Goal: Find contact information: Obtain details needed to contact an individual or organization

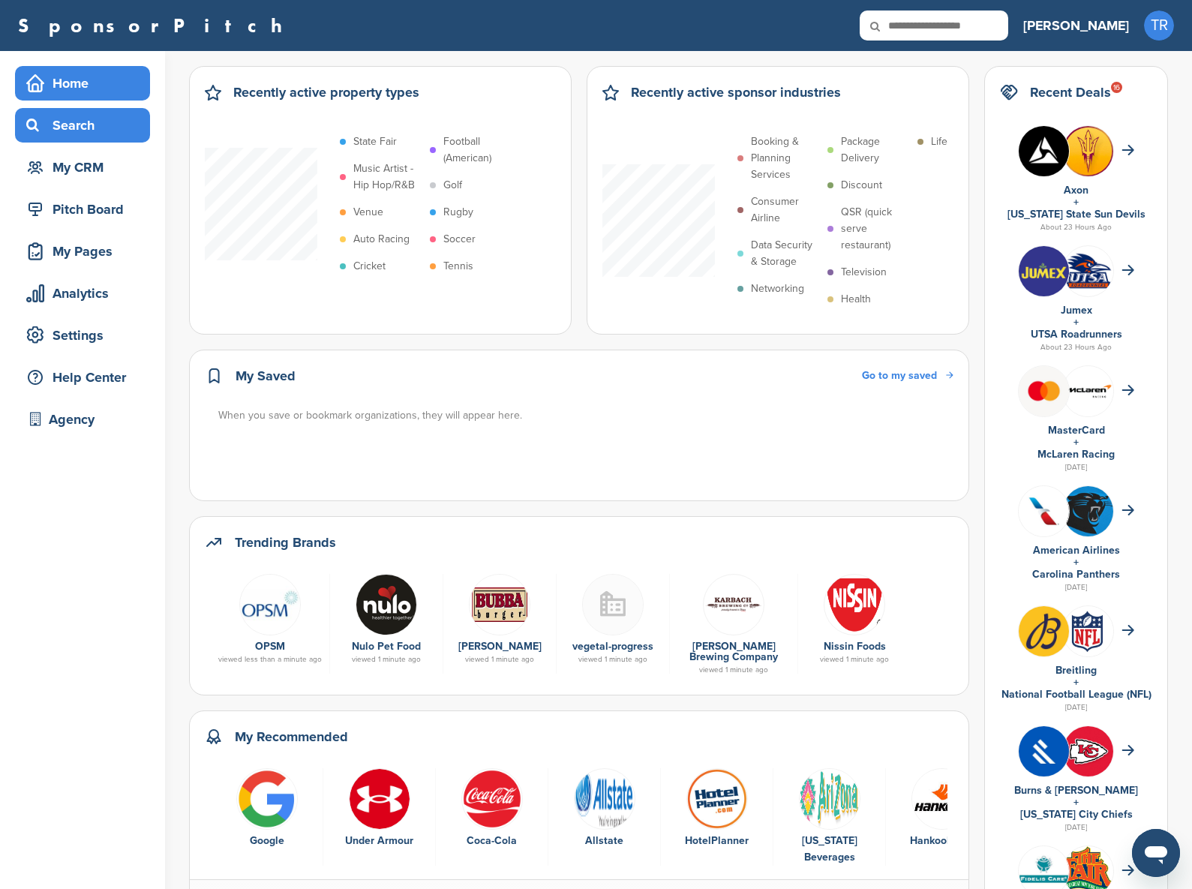
click at [101, 131] on div "Search" at bounding box center [87, 125] width 128 height 27
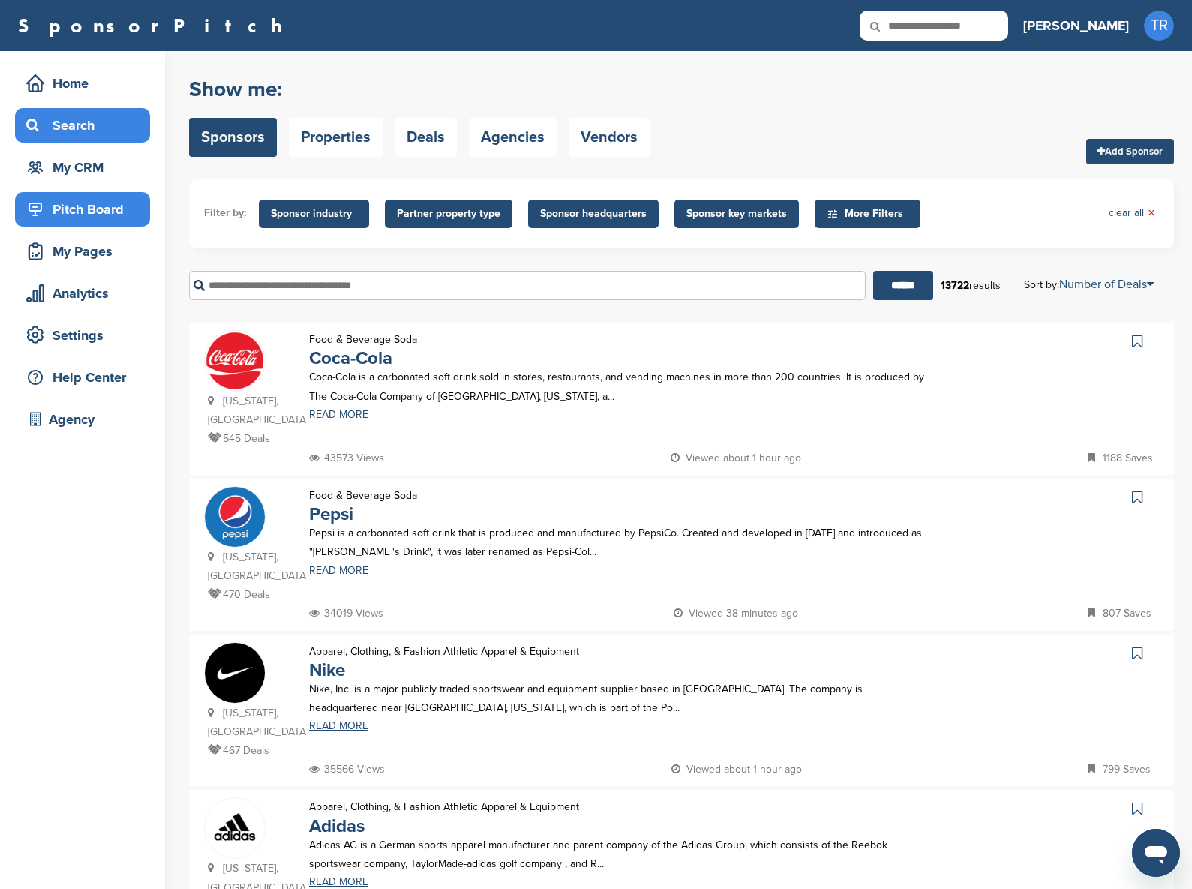
click at [104, 201] on div "Pitch Board" at bounding box center [87, 209] width 128 height 27
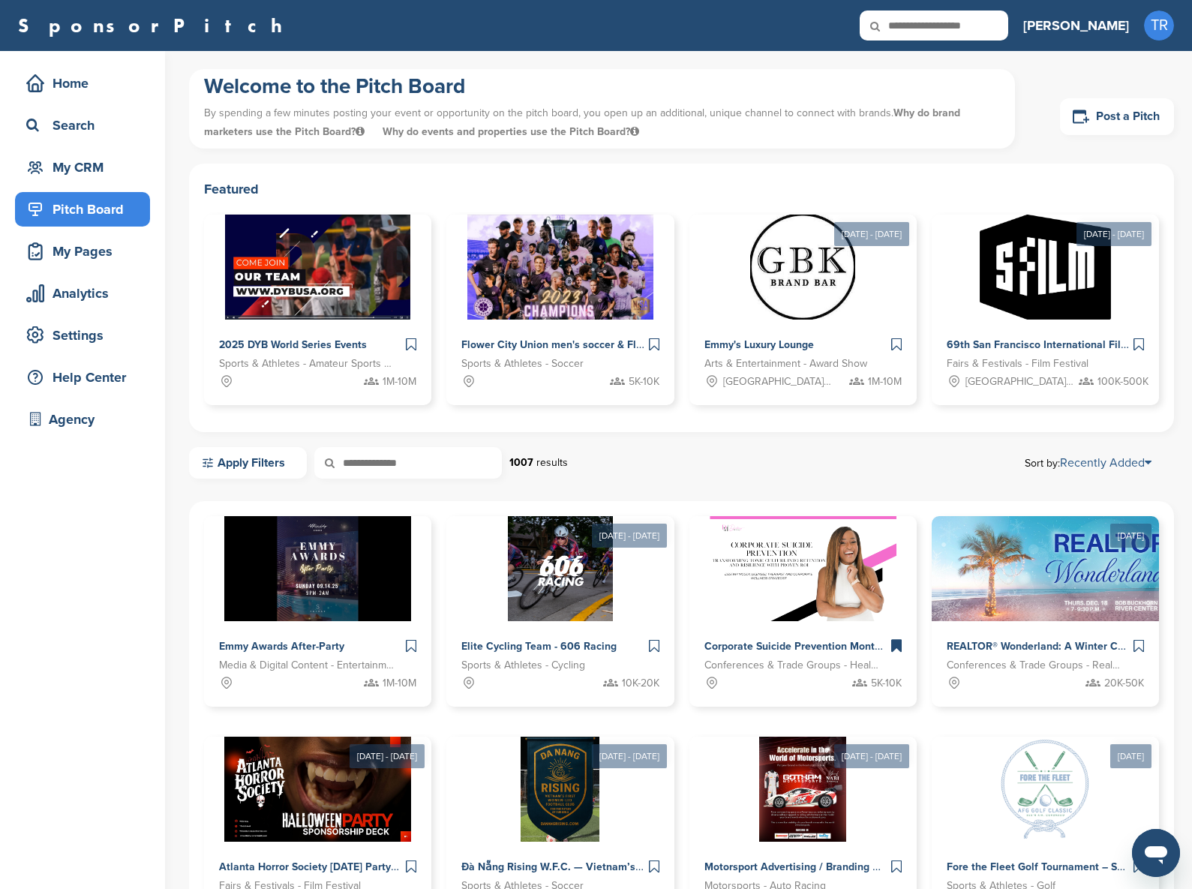
click at [1138, 464] on link "Recently Added" at bounding box center [1106, 462] width 92 height 15
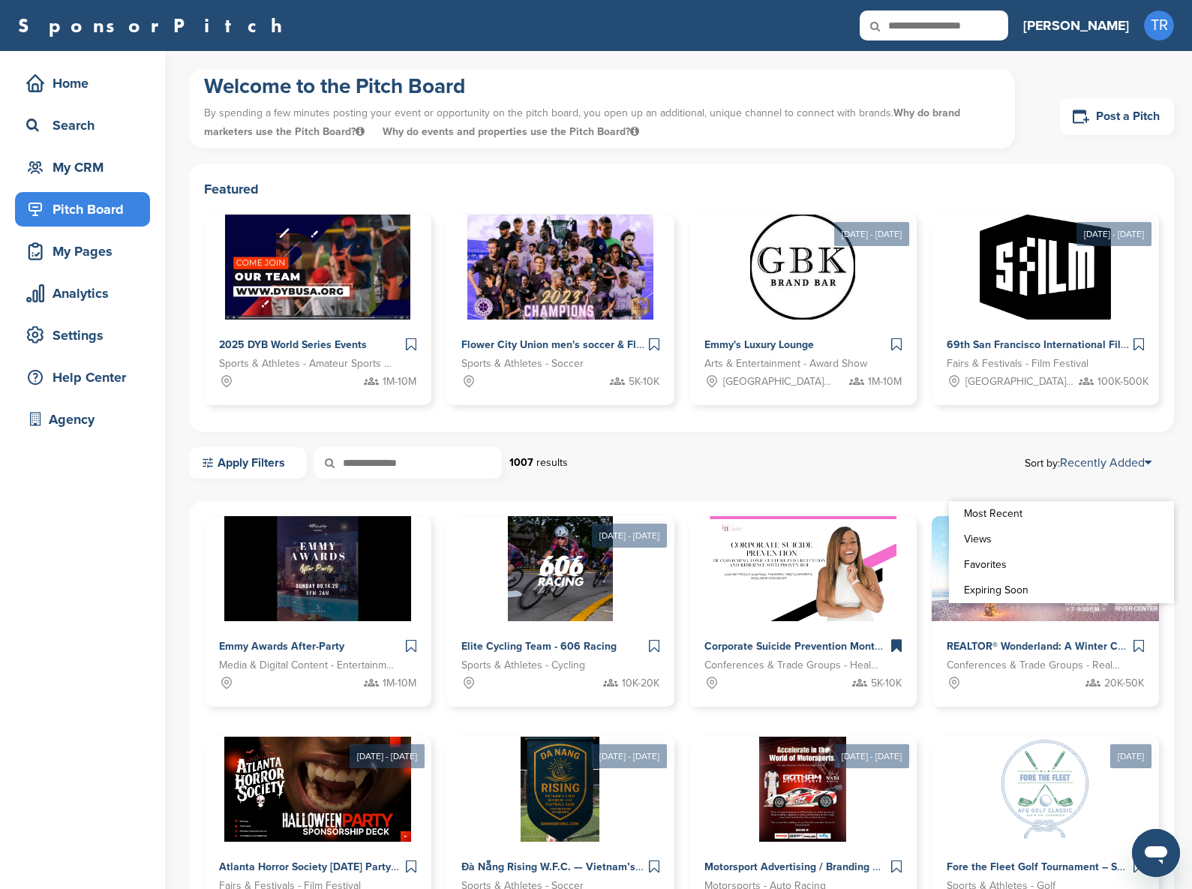
click at [939, 461] on div "Apply Filters 1007 results Sort by: Recently Added" at bounding box center [681, 463] width 985 height 32
drag, startPoint x: 371, startPoint y: 530, endPoint x: 380, endPoint y: 530, distance: 9.0
click at [371, 530] on img at bounding box center [318, 567] width 194 height 109
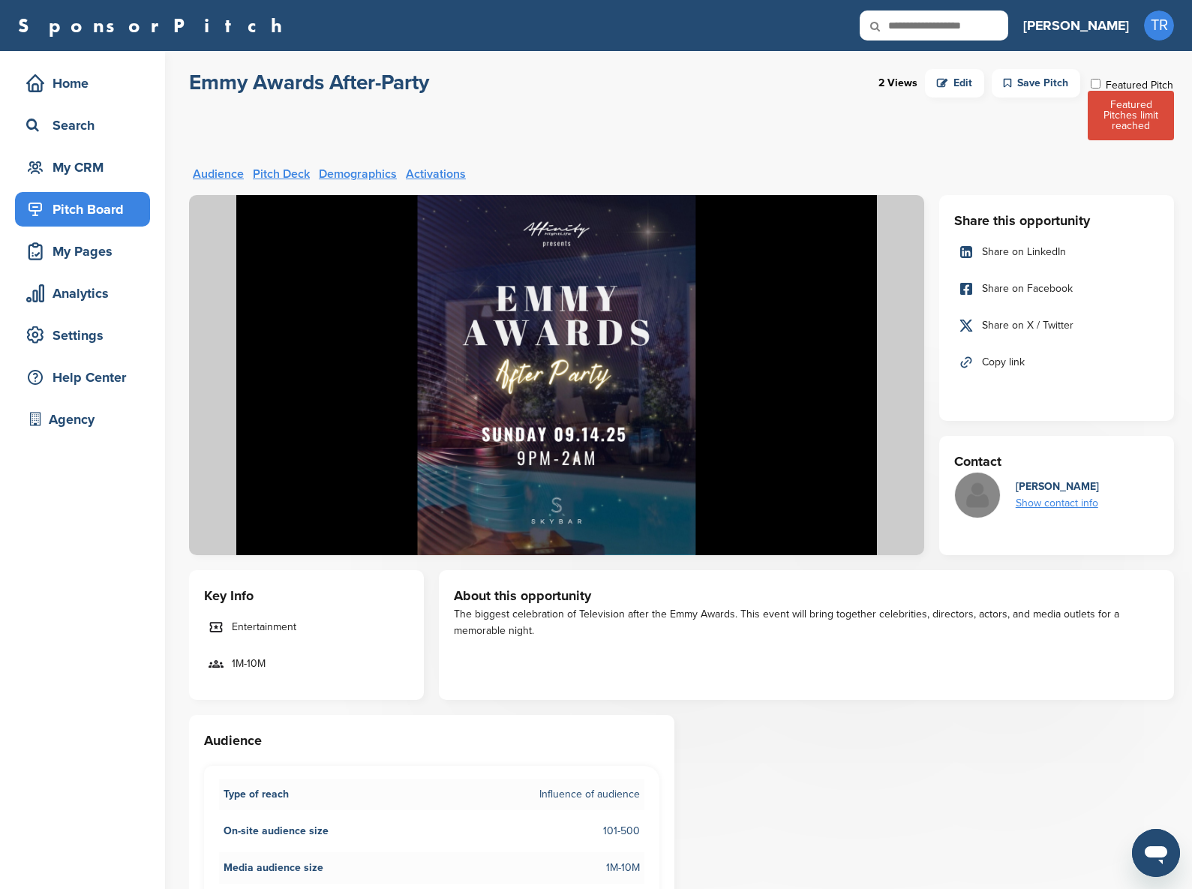
click at [1101, 86] on div "Featured Pitch" at bounding box center [1131, 84] width 86 height 14
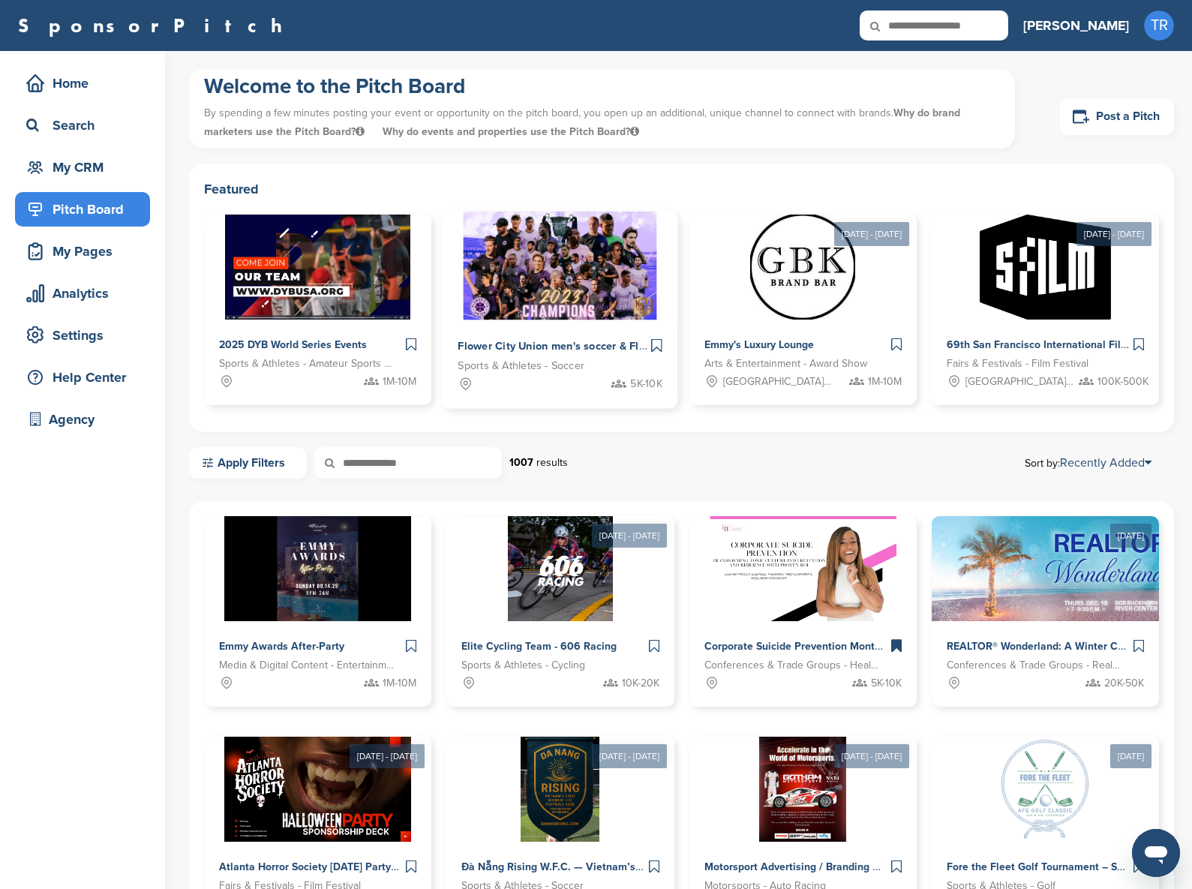
click at [567, 340] on span "Flower City Union men's soccer & Flower City 1872 women's soccer" at bounding box center [627, 347] width 338 height 14
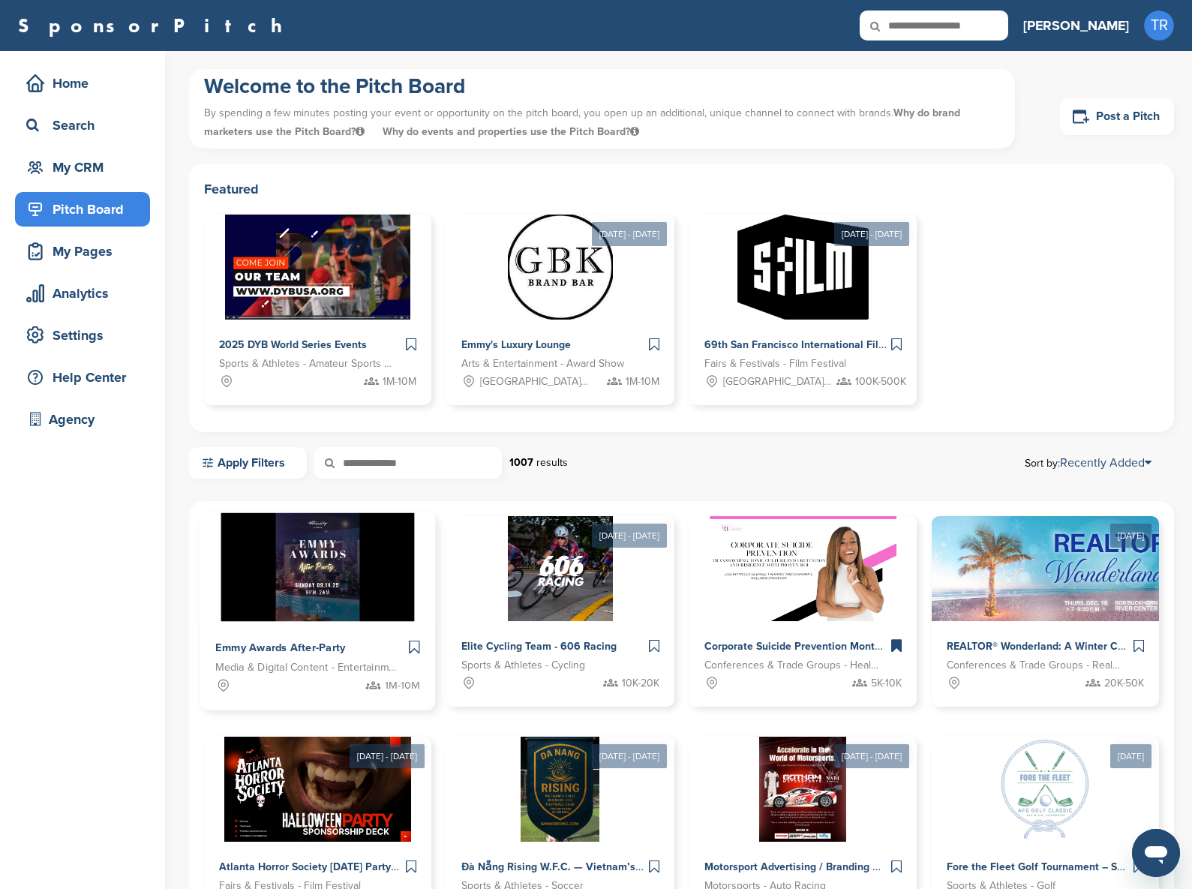
click at [344, 533] on img at bounding box center [318, 567] width 194 height 109
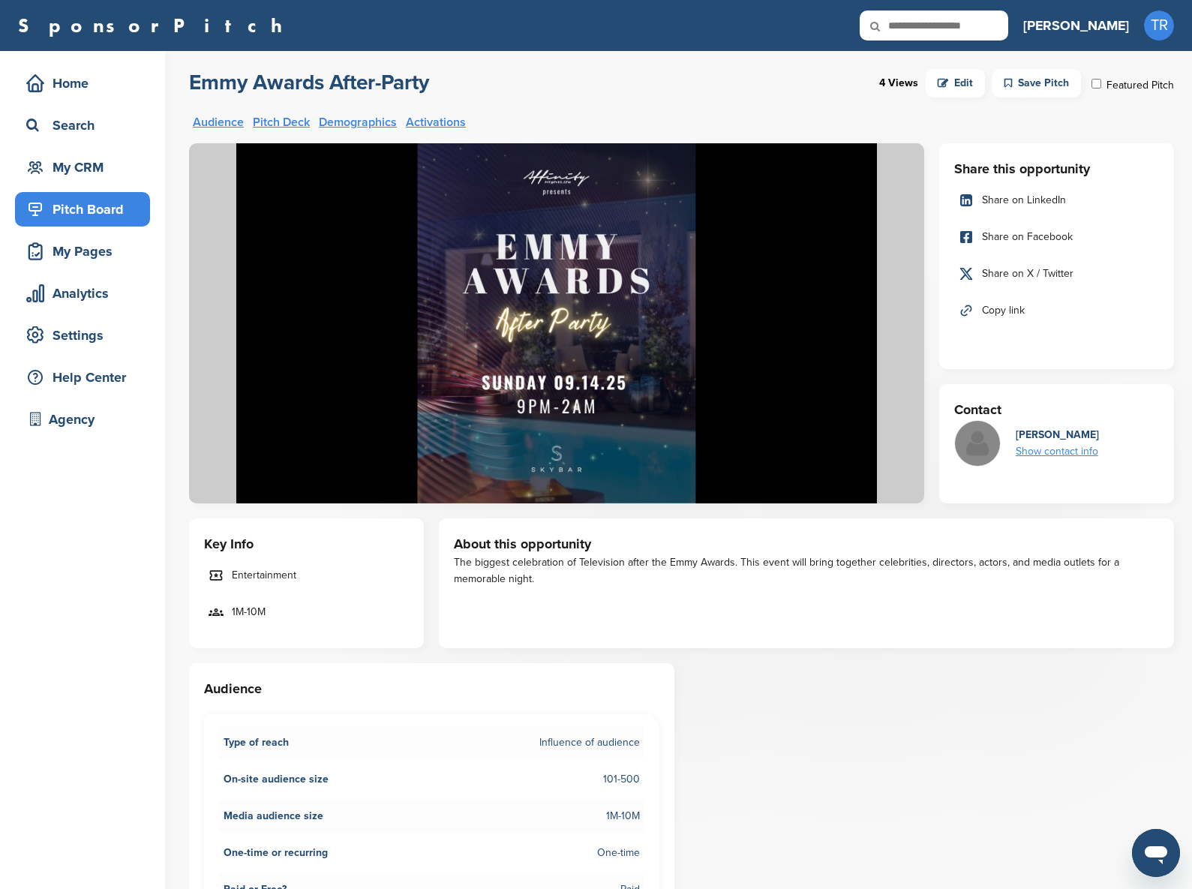
click at [1080, 455] on div "Show contact info" at bounding box center [1057, 451] width 83 height 17
click at [1131, 467] on div "[EMAIL_ADDRESS][DOMAIN_NAME]" at bounding box center [1098, 490] width 165 height 47
click at [1119, 456] on div "[PERSON_NAME] Show contact info [EMAIL_ADDRESS][DOMAIN_NAME]" at bounding box center [1056, 443] width 205 height 47
click at [1077, 401] on h3 "Contact" at bounding box center [1056, 409] width 205 height 21
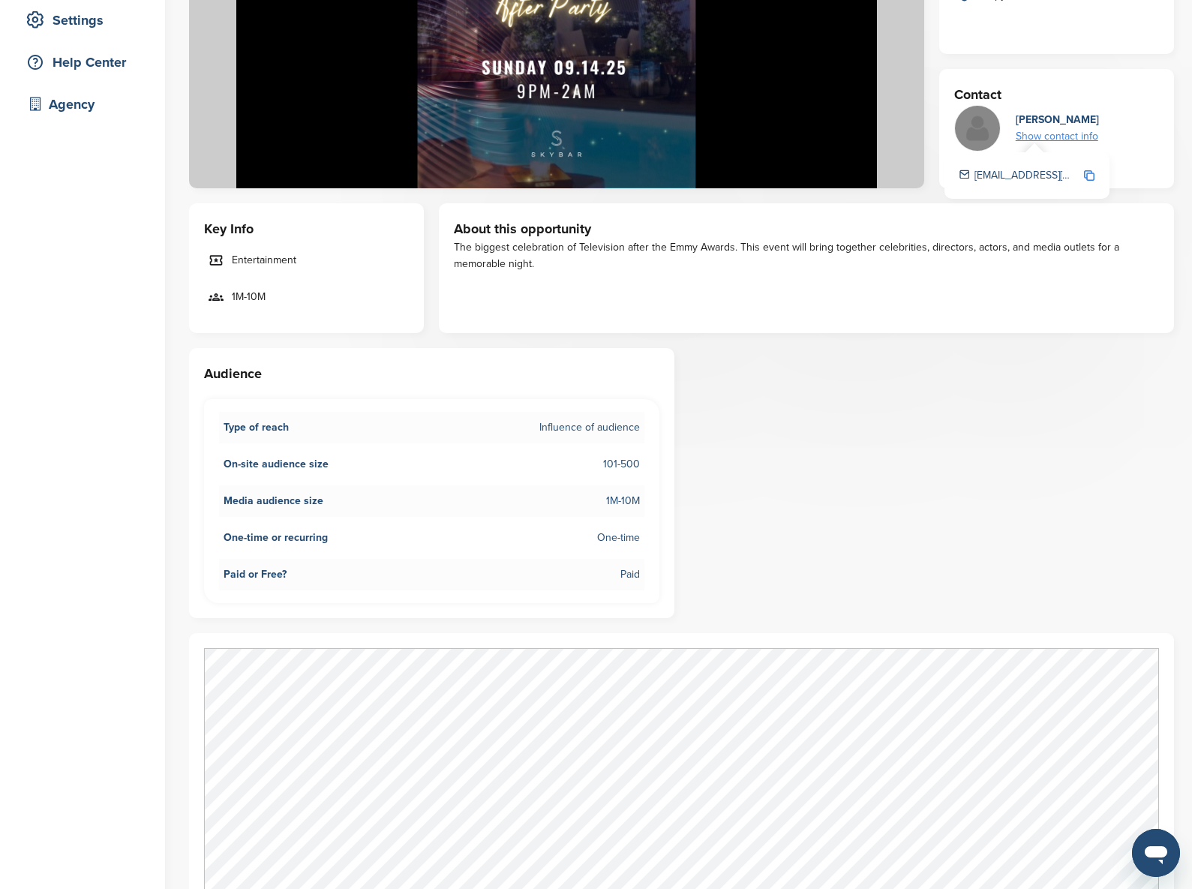
click at [835, 386] on div "Share this opportunity Share on LinkedIn Share on Facebook Share on X / Twitter…" at bounding box center [681, 846] width 985 height 2037
